Goal: Task Accomplishment & Management: Complete application form

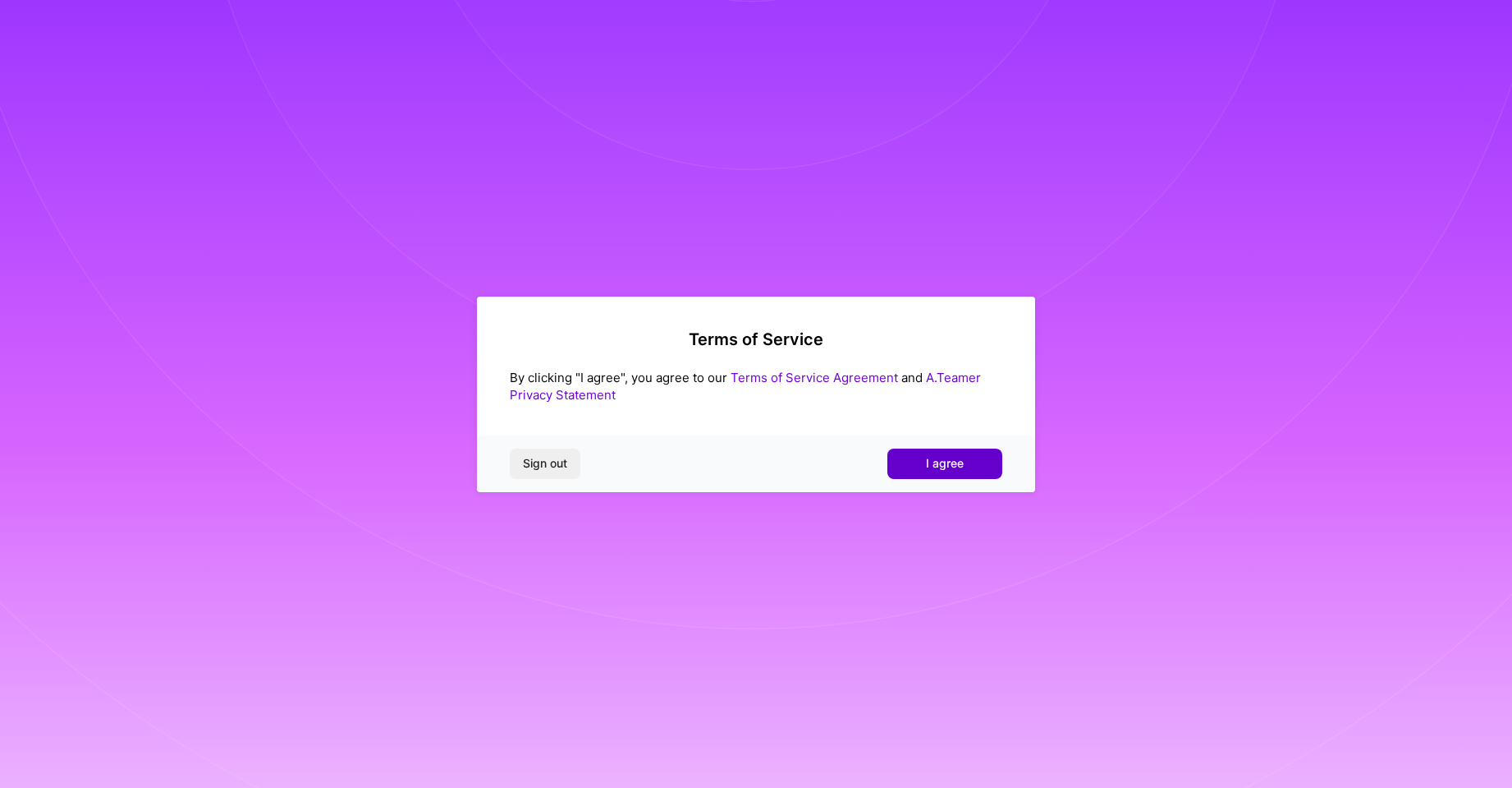
click at [935, 460] on span "I agree" at bounding box center [945, 462] width 38 height 17
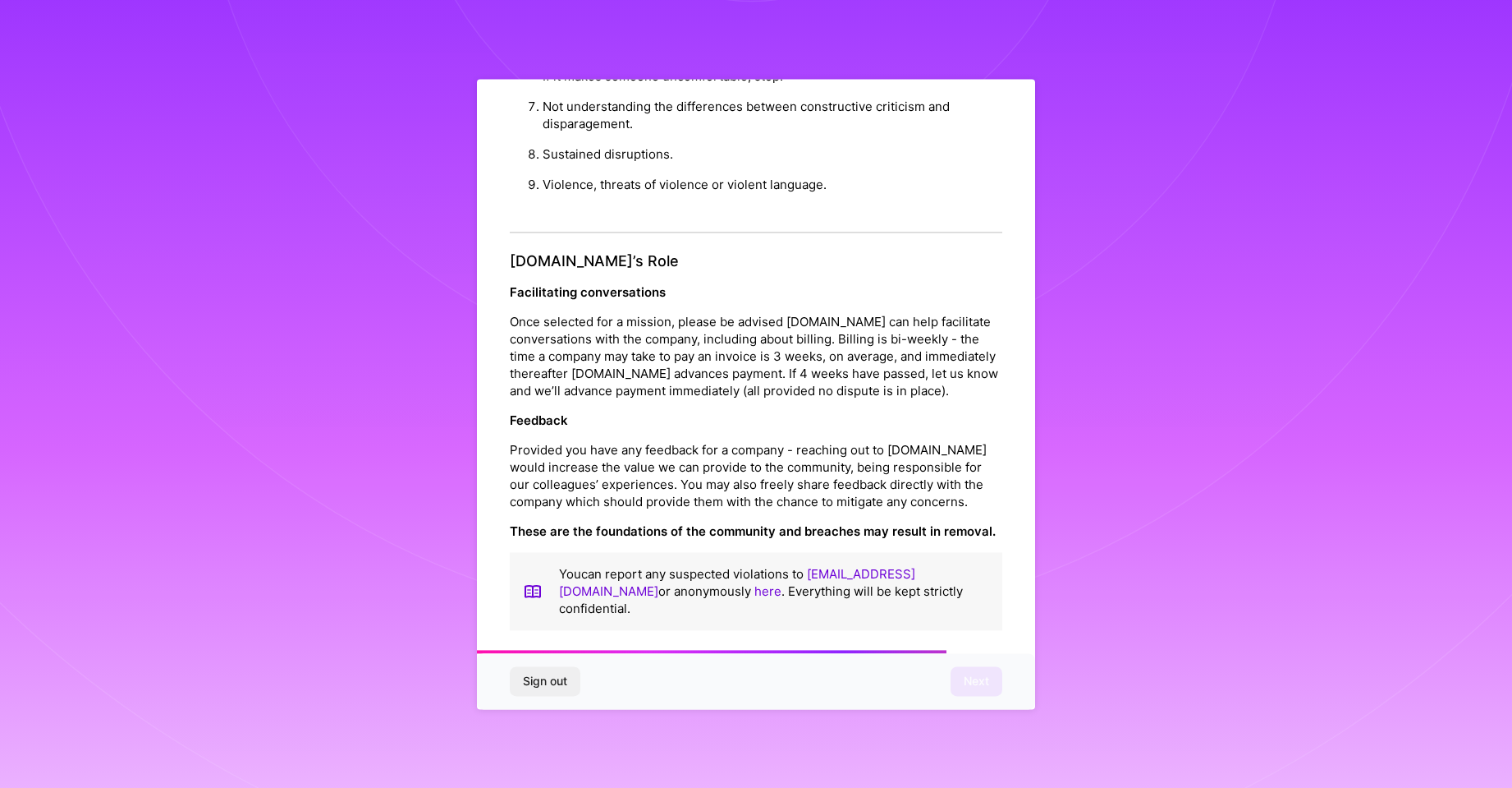
scroll to position [1725, 0]
click at [975, 674] on span "Next" at bounding box center [976, 681] width 26 height 17
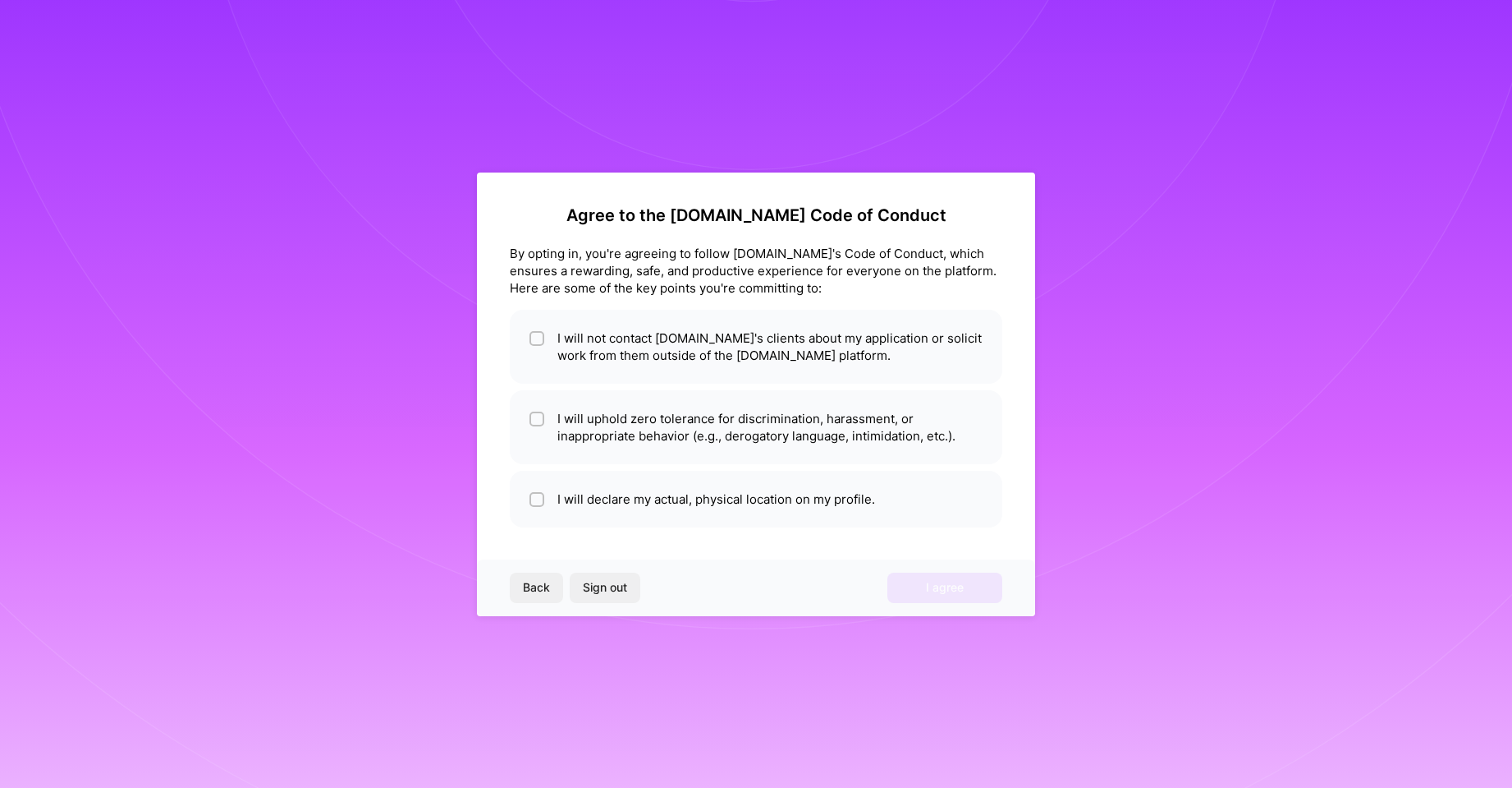
scroll to position [0, 0]
